Goal: Understand process/instructions: Learn how to perform a task or action

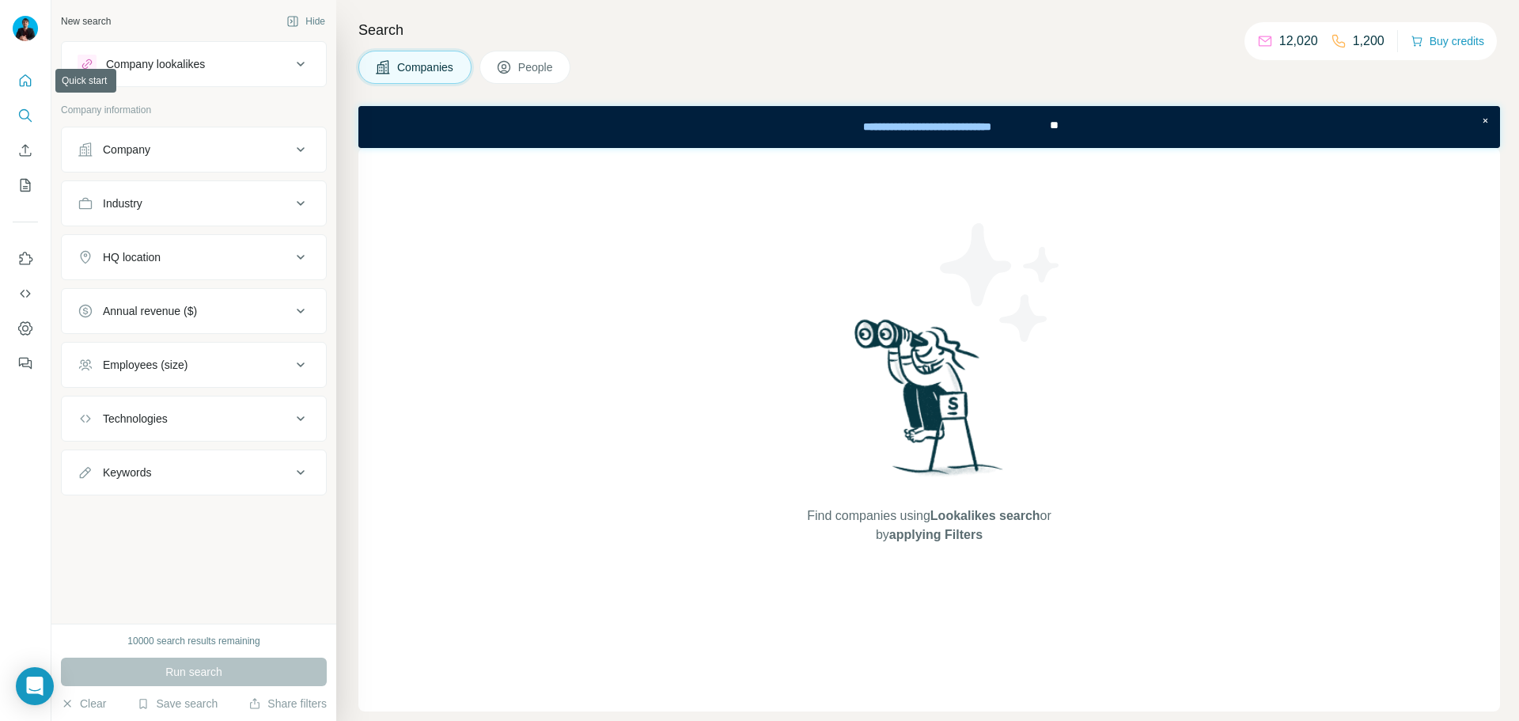
click at [24, 80] on icon "Quick start" at bounding box center [25, 81] width 16 height 16
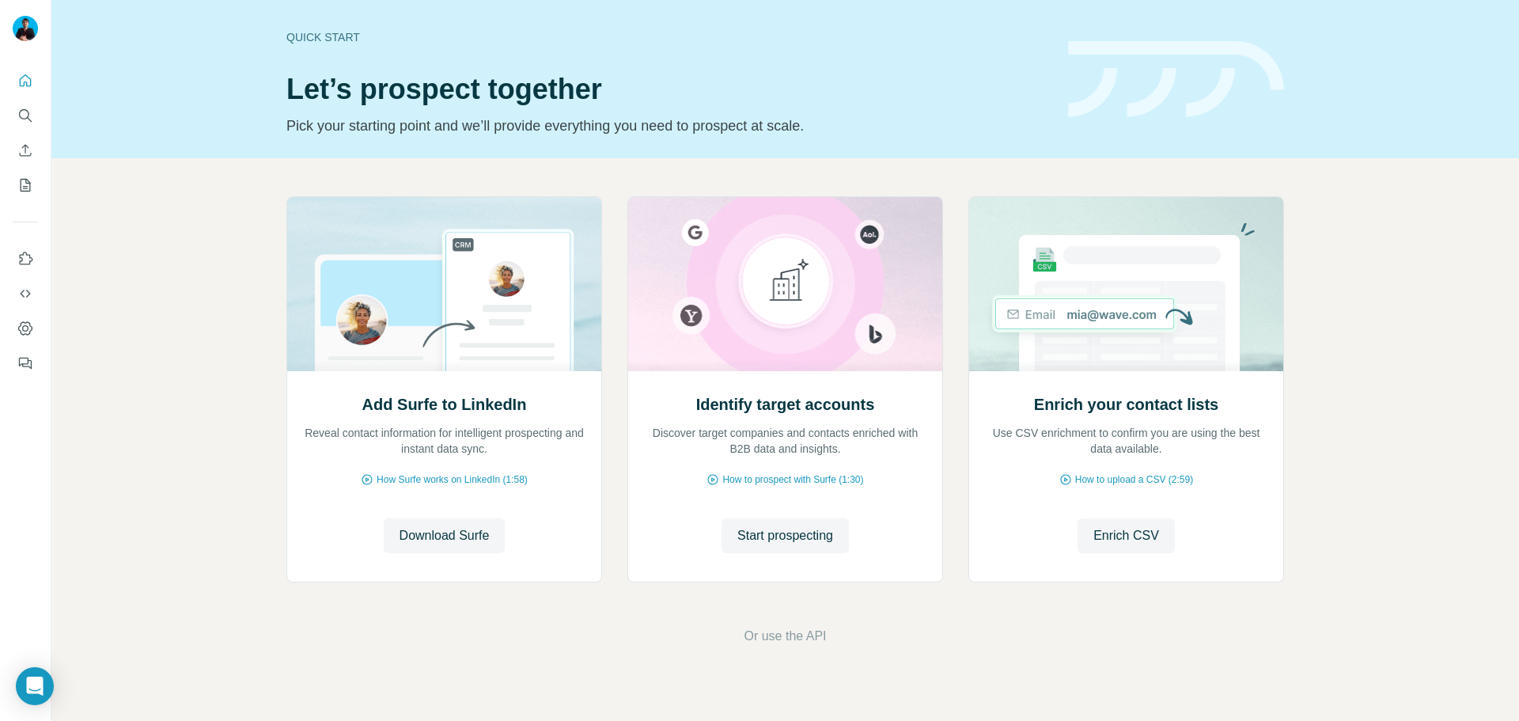
click at [151, 434] on div "Add Surfe to LinkedIn Reveal contact information for intelligent prospecting an…" at bounding box center [785, 420] width 1468 height 525
click at [25, 327] on icon "Dashboard" at bounding box center [25, 329] width 16 height 16
